Goal: Check status: Check status

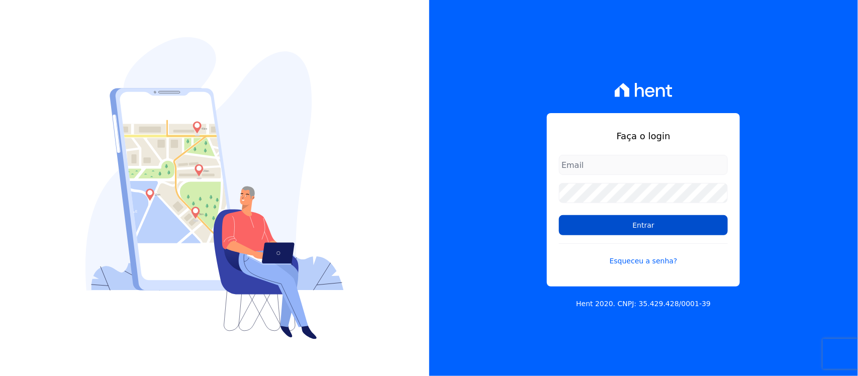
type input "[PERSON_NAME][EMAIL_ADDRESS][PERSON_NAME][DOMAIN_NAME]"
click at [617, 227] on input "Entrar" at bounding box center [643, 225] width 169 height 20
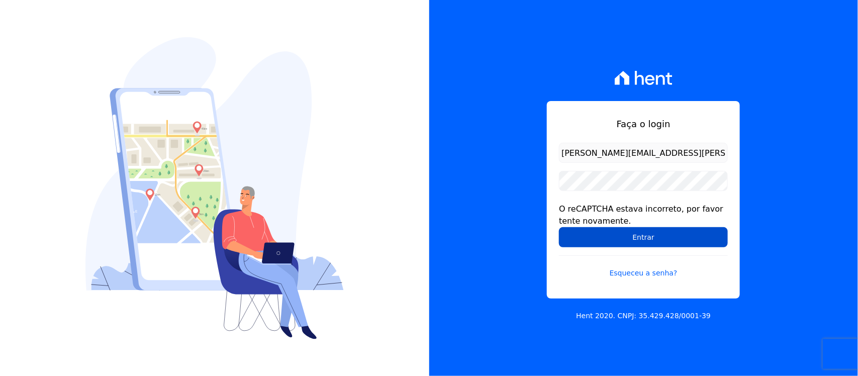
click at [591, 245] on input "Entrar" at bounding box center [643, 237] width 169 height 20
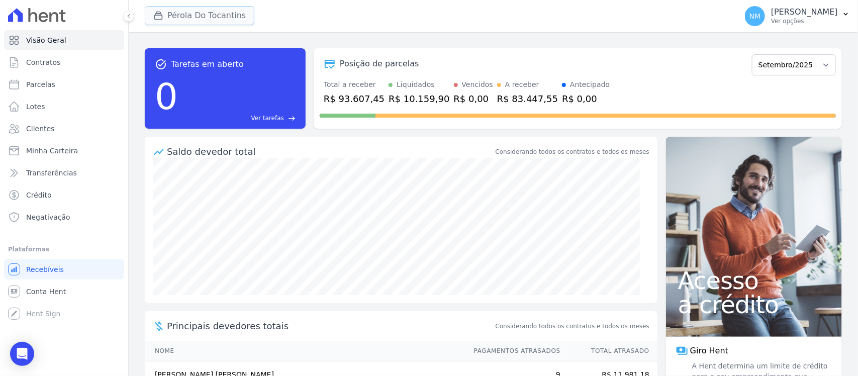
click at [174, 18] on button "Pérola Do Tocantins" at bounding box center [200, 15] width 110 height 19
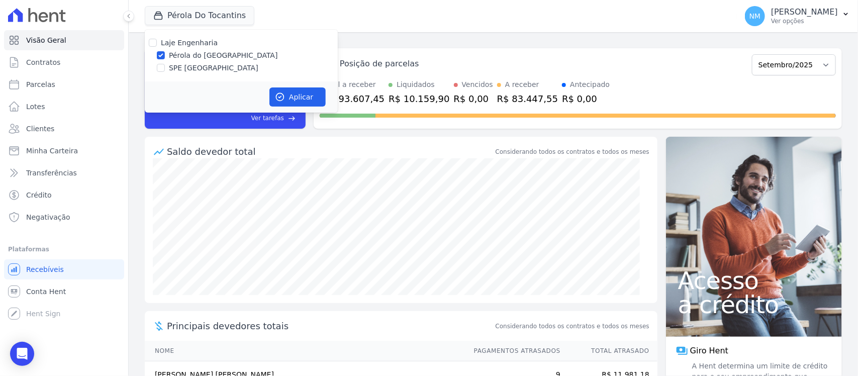
click at [211, 71] on label "SPE [GEOGRAPHIC_DATA]" at bounding box center [213, 68] width 89 height 11
click at [165, 71] on input "SPE [GEOGRAPHIC_DATA]" at bounding box center [161, 68] width 8 height 8
checkbox input "true"
click at [212, 48] on div "Laje Engenharia" at bounding box center [241, 43] width 193 height 11
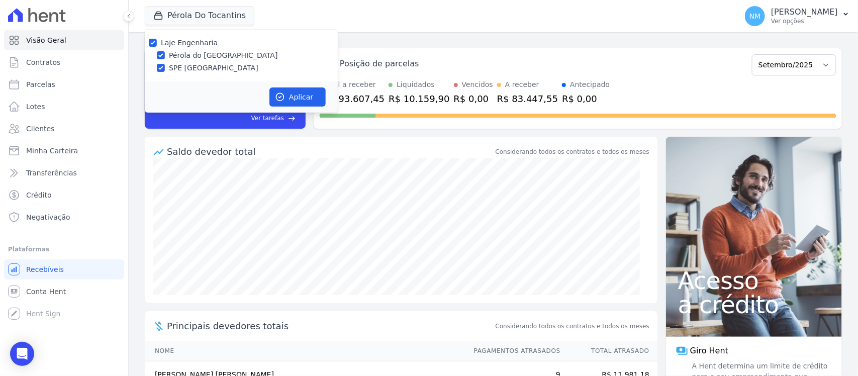
click at [206, 54] on label "Pérola do [GEOGRAPHIC_DATA]" at bounding box center [223, 55] width 109 height 11
click at [165, 54] on input "Pérola do [GEOGRAPHIC_DATA]" at bounding box center [161, 55] width 8 height 8
checkbox input "false"
click at [300, 99] on button "Aplicar" at bounding box center [297, 96] width 56 height 19
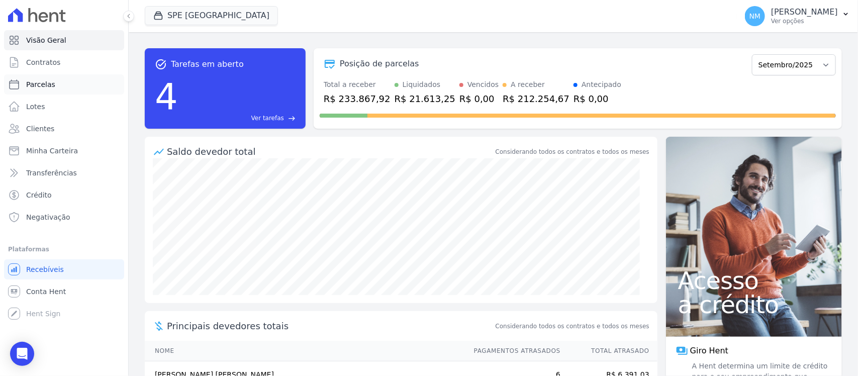
click at [91, 84] on link "Parcelas" at bounding box center [64, 84] width 120 height 20
select select
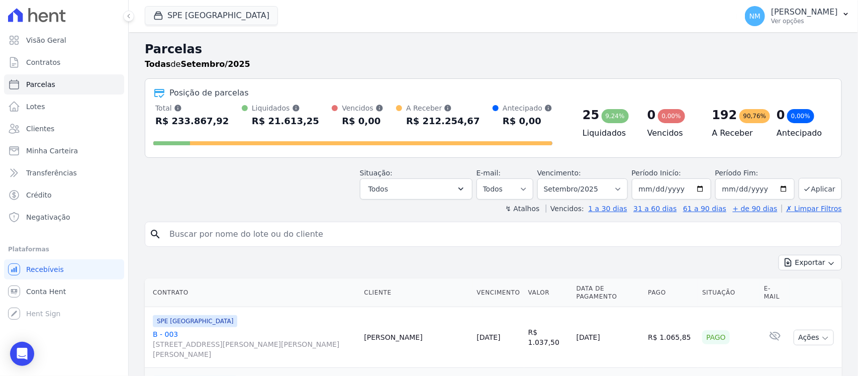
click at [214, 232] on input "search" at bounding box center [500, 234] width 674 height 20
type input "[PERSON_NAME]"
select select
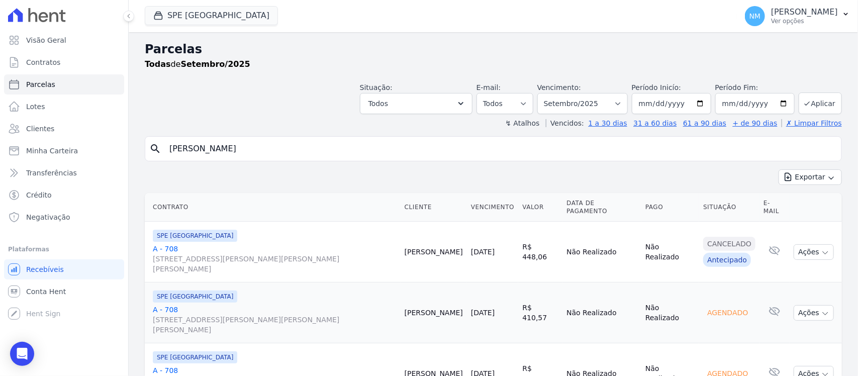
click at [163, 244] on link "A - 708 [STREET_ADDRESS][PERSON_NAME][PERSON_NAME][PERSON_NAME]" at bounding box center [275, 259] width 244 height 30
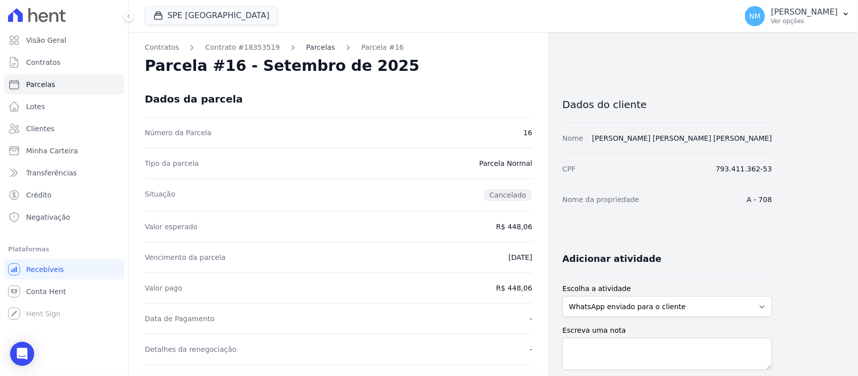
click at [306, 50] on link "Parcelas" at bounding box center [320, 47] width 29 height 11
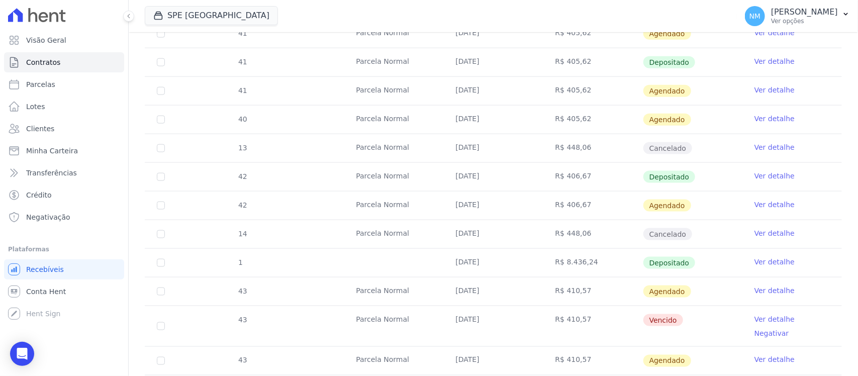
scroll to position [565, 0]
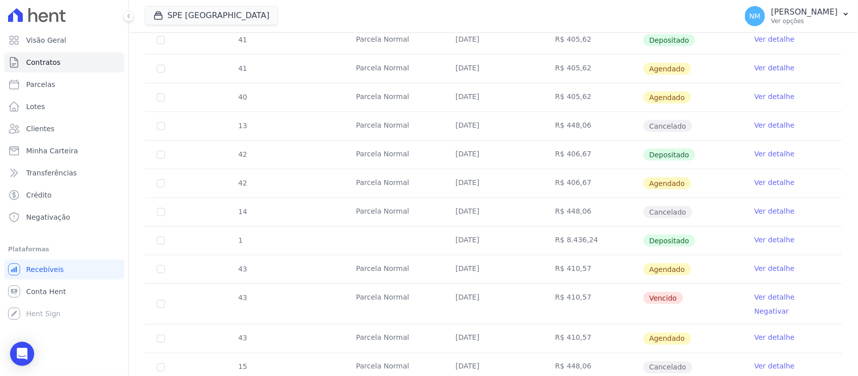
click at [754, 292] on link "Ver detalhe" at bounding box center [774, 297] width 40 height 10
